Goal: Transaction & Acquisition: Book appointment/travel/reservation

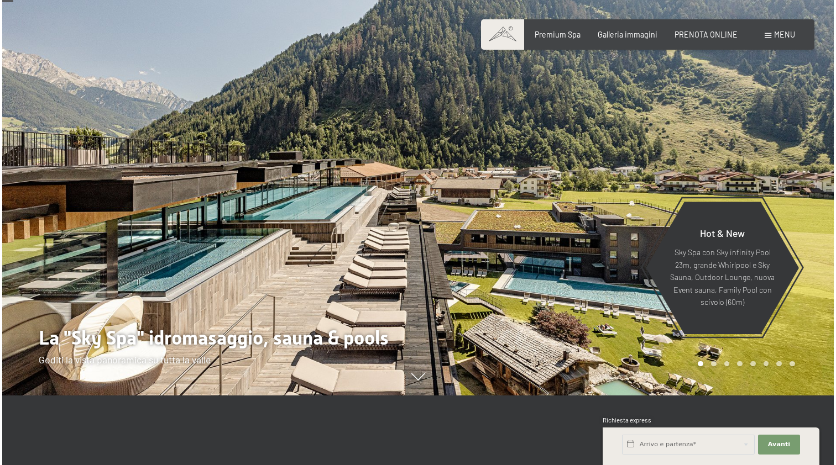
scroll to position [73, 0]
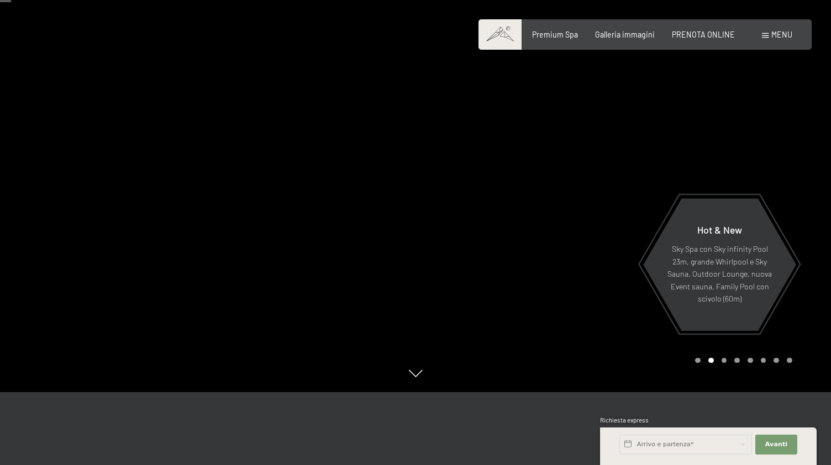
click at [774, 35] on span "Menu" at bounding box center [782, 34] width 21 height 9
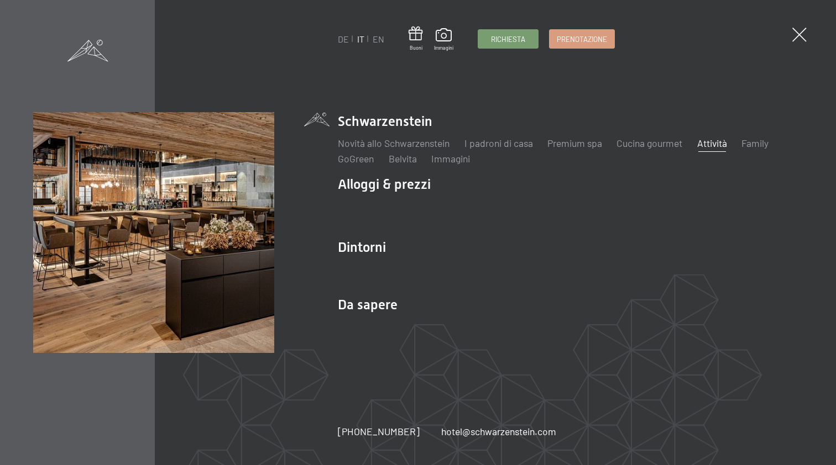
click at [711, 140] on link "Attività" at bounding box center [712, 143] width 30 height 12
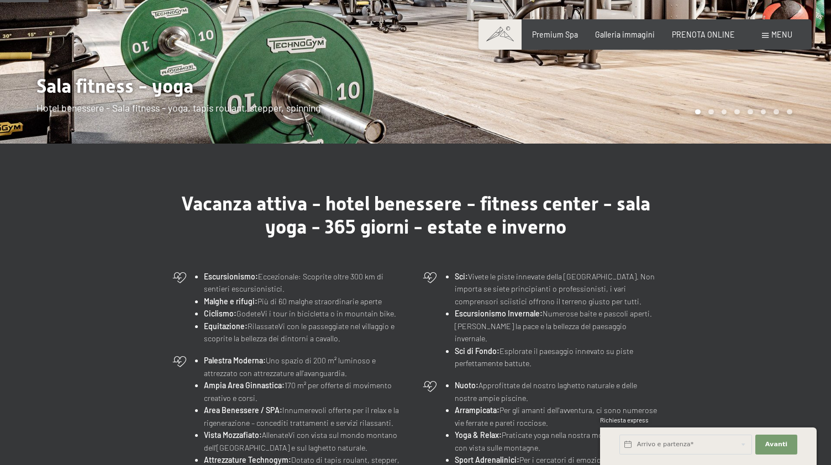
scroll to position [172, 0]
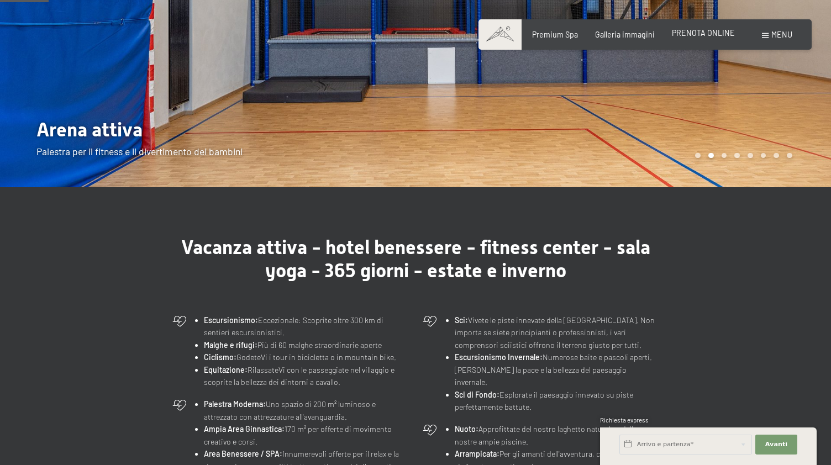
click at [721, 33] on span "PRENOTA ONLINE" at bounding box center [703, 32] width 63 height 9
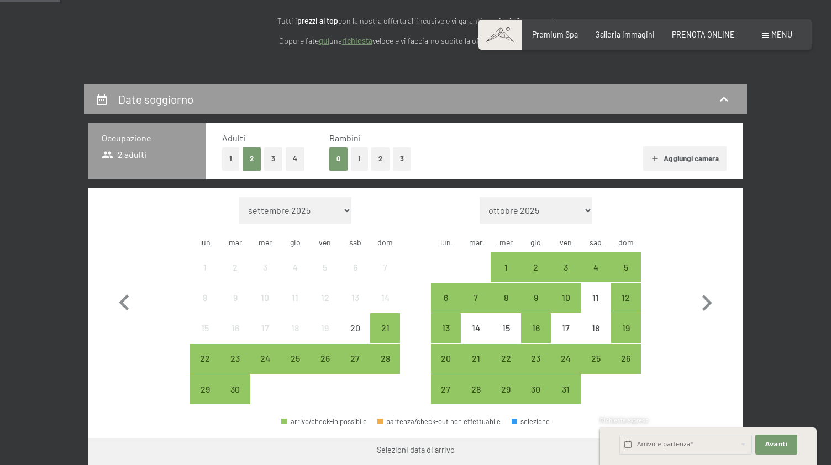
scroll to position [240, 0]
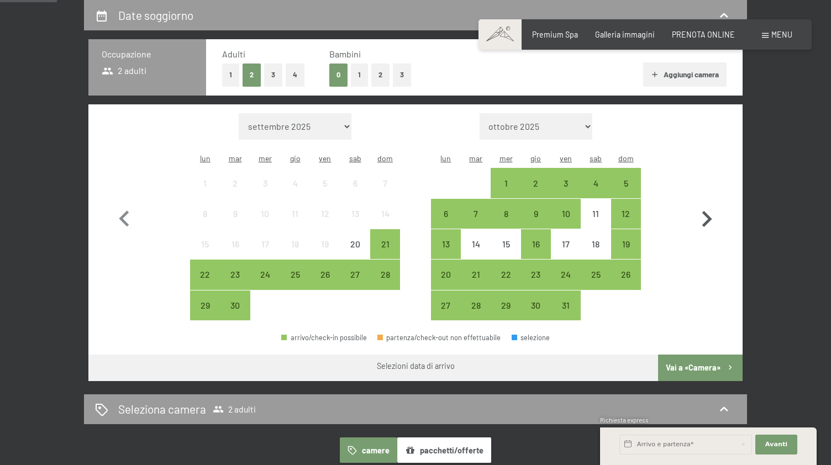
click at [704, 211] on icon "button" at bounding box center [707, 219] width 32 height 32
select select "2025-10-01"
select select "2025-11-01"
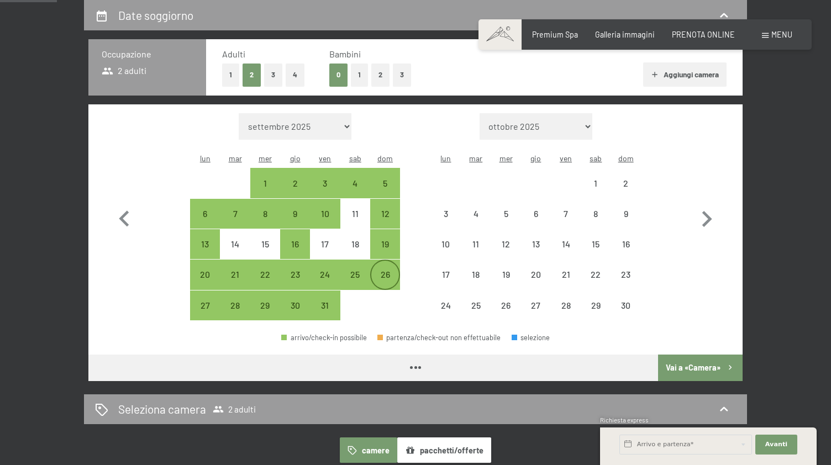
select select "2025-10-01"
select select "2025-11-01"
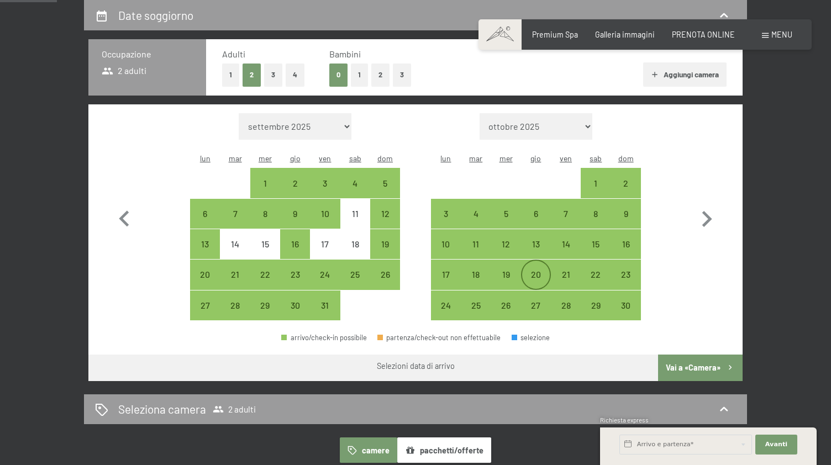
click at [538, 261] on div "20" at bounding box center [536, 275] width 28 height 28
select select "2025-10-01"
select select "2025-11-01"
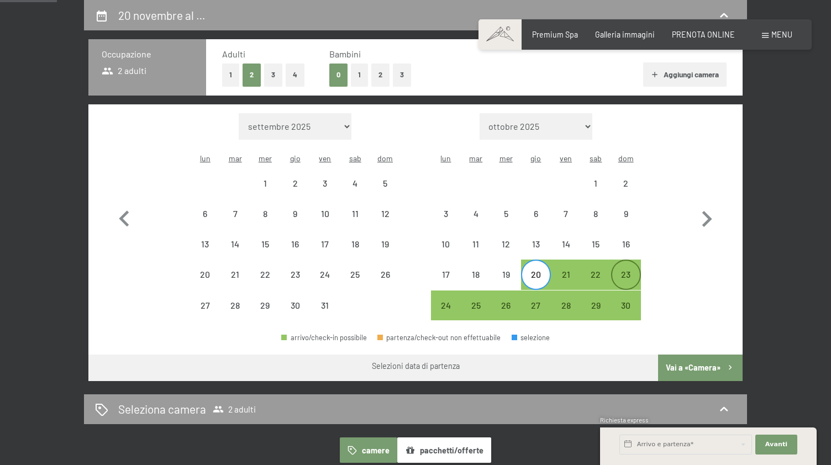
click at [632, 261] on div "23" at bounding box center [626, 275] width 28 height 28
select select "2025-10-01"
select select "2025-11-01"
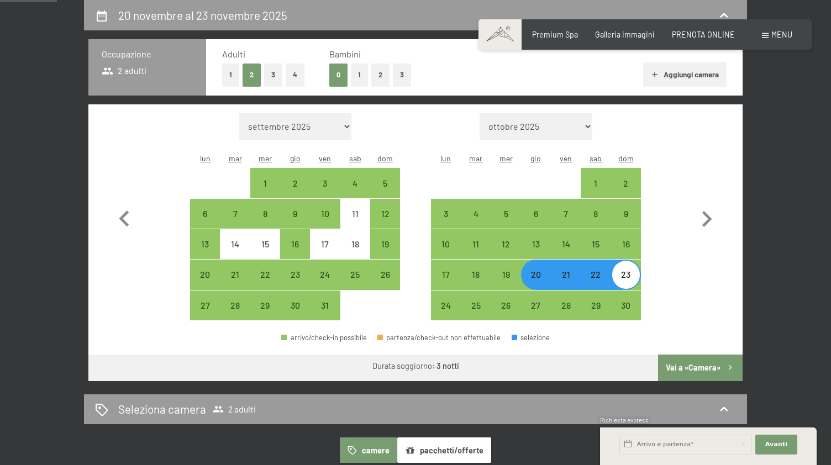
click at [679, 355] on button "Vai a «Camera»" at bounding box center [700, 368] width 85 height 27
select select "2025-10-01"
select select "2025-11-01"
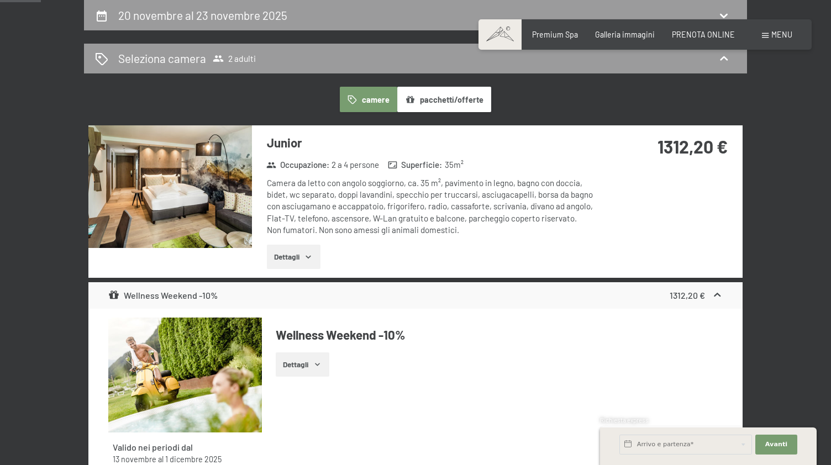
scroll to position [239, 0]
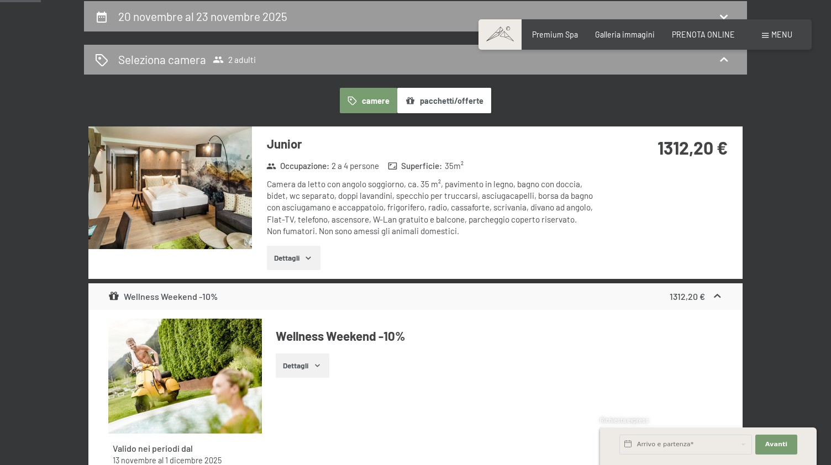
click at [469, 99] on button "pacchetti/offerte" at bounding box center [444, 100] width 94 height 25
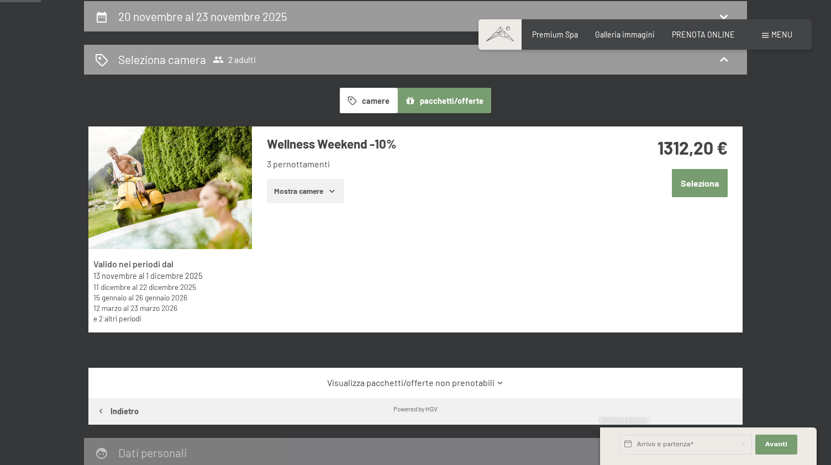
click at [316, 195] on button "Mostra camere" at bounding box center [305, 191] width 77 height 24
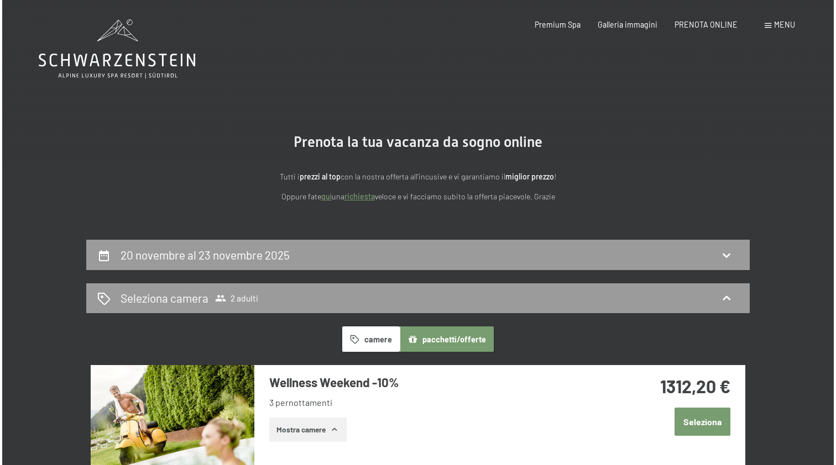
scroll to position [0, 0]
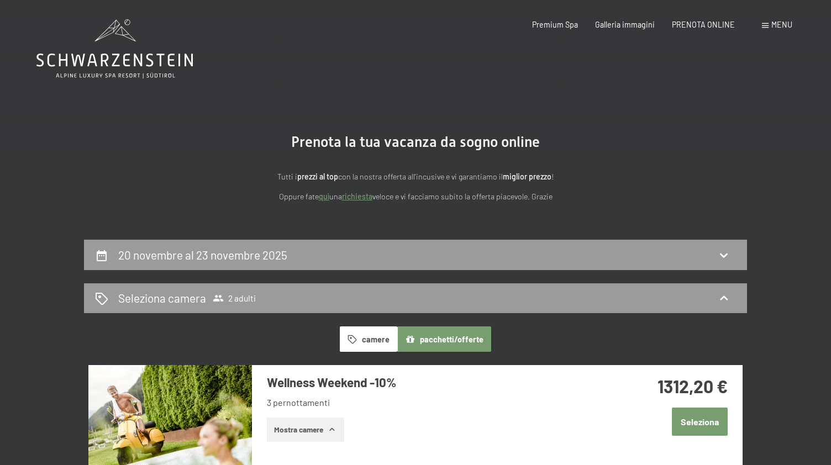
click at [768, 28] on span at bounding box center [765, 25] width 7 height 5
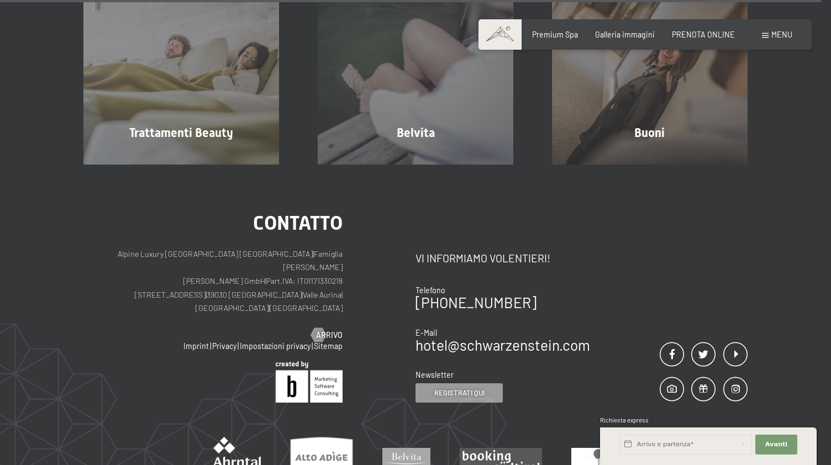
scroll to position [5883, 0]
